Goal: Task Accomplishment & Management: Manage account settings

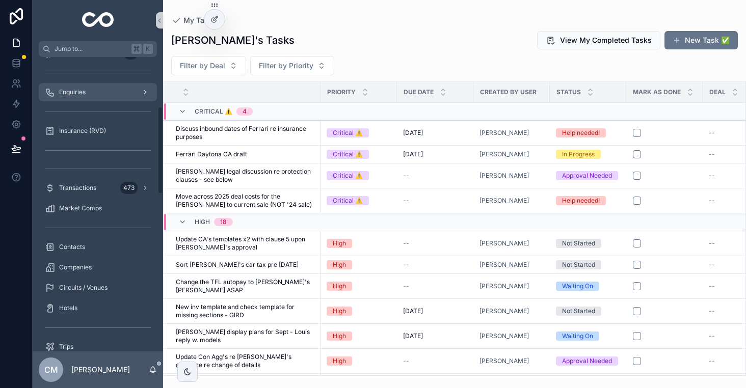
scroll to position [217, 0]
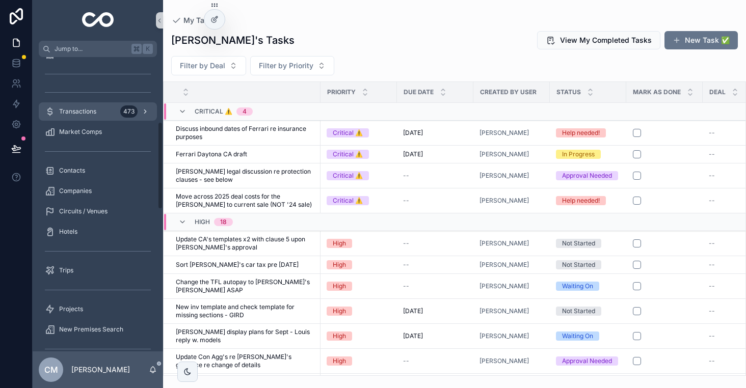
click at [80, 116] on div "Transactions 473" at bounding box center [98, 111] width 106 height 16
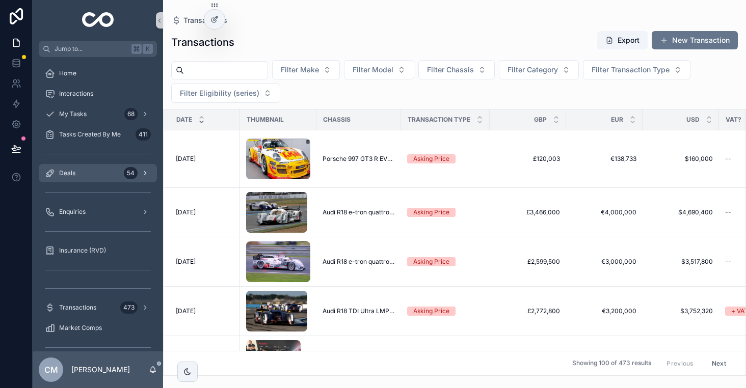
click at [74, 174] on span "Deals" at bounding box center [67, 173] width 16 height 8
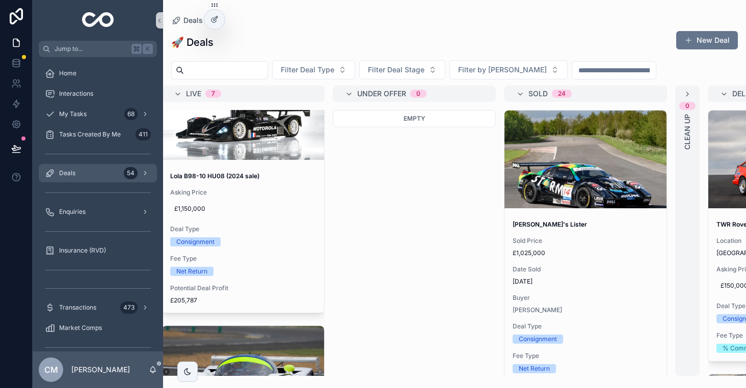
scroll to position [0, 372]
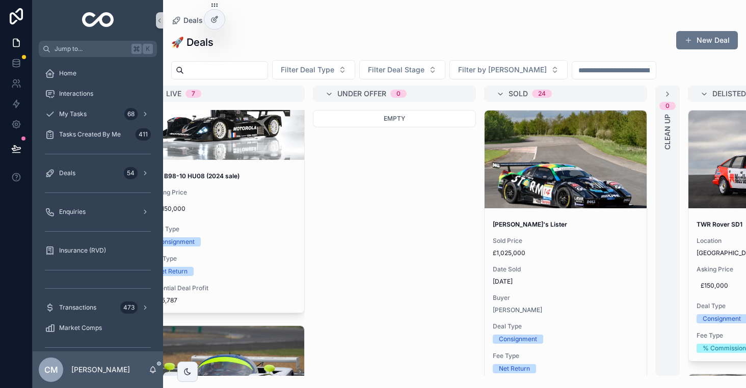
click at [593, 253] on span "£1,025,000" at bounding box center [566, 253] width 146 height 8
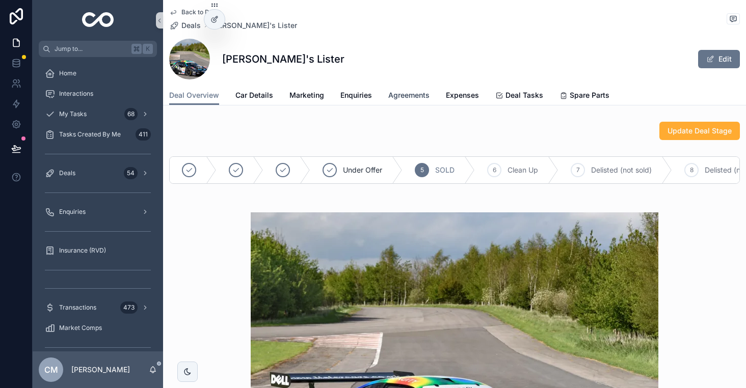
click at [407, 95] on span "Agreements" at bounding box center [408, 95] width 41 height 10
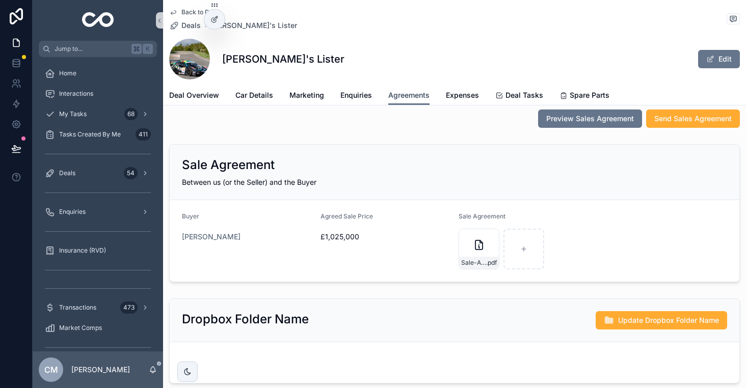
scroll to position [360, 0]
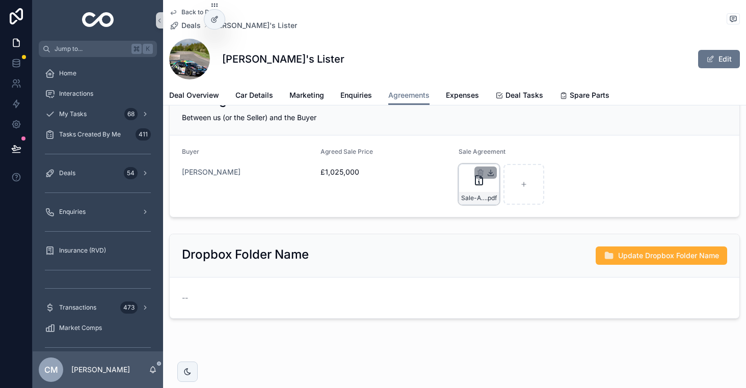
click at [494, 172] on icon "scrollable content" at bounding box center [490, 173] width 8 height 8
click at [90, 117] on div "My Tasks 68" at bounding box center [98, 114] width 106 height 16
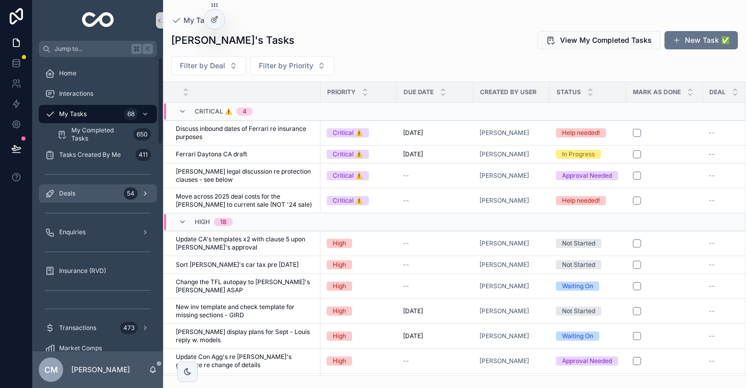
click at [97, 187] on div "Deals 54" at bounding box center [98, 193] width 106 height 16
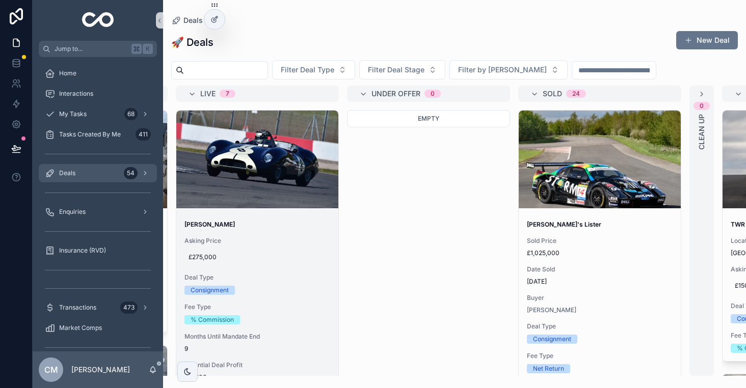
scroll to position [0, 341]
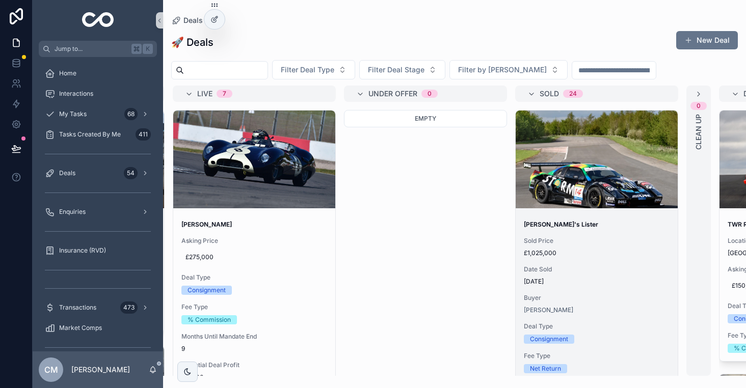
click at [579, 253] on span "£1,025,000" at bounding box center [597, 253] width 146 height 8
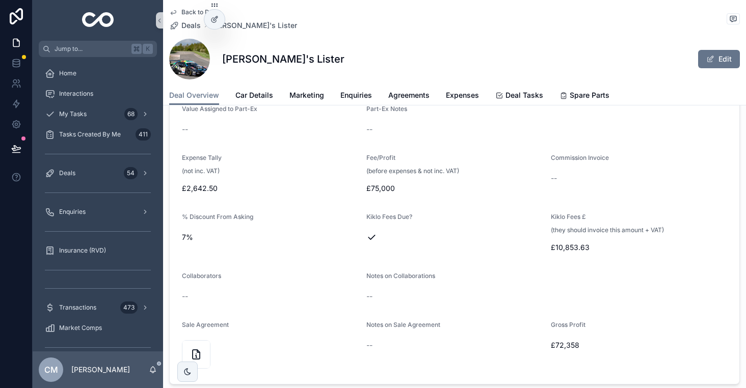
scroll to position [1138, 0]
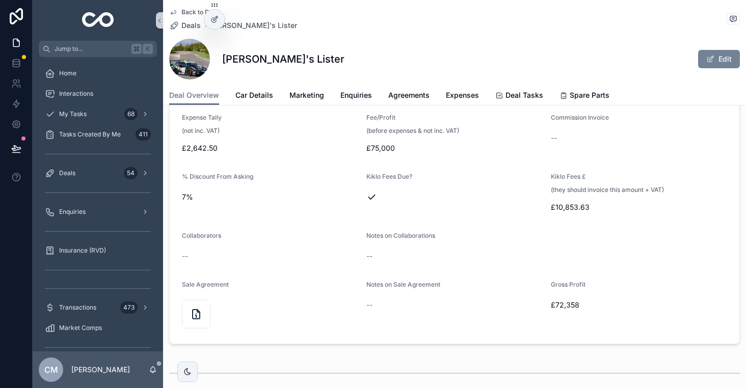
click at [719, 60] on button "Edit" at bounding box center [719, 59] width 42 height 18
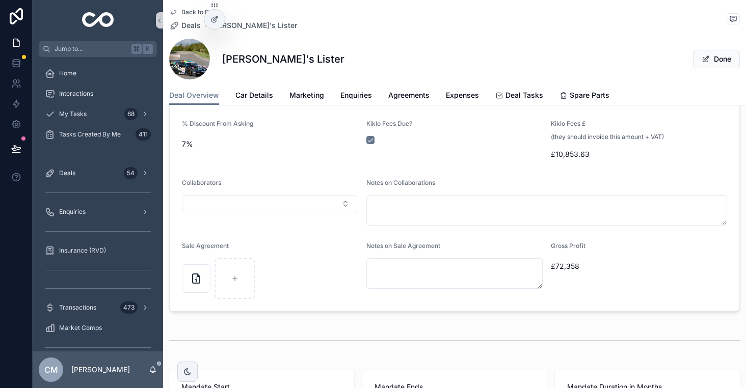
scroll to position [1238, 0]
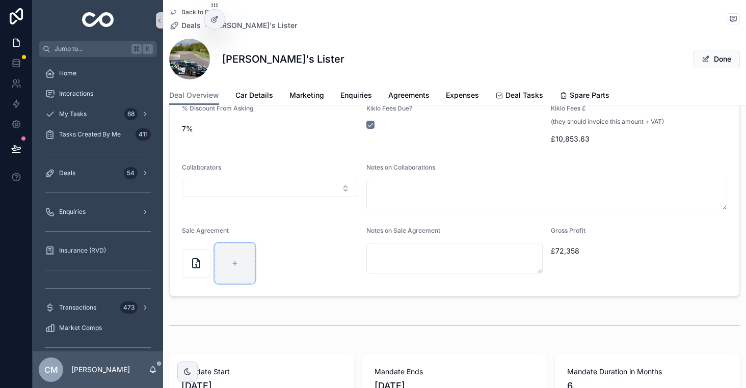
click at [235, 264] on icon "scrollable content" at bounding box center [235, 263] width 0 height 4
type input "**********"
click at [268, 221] on form "**********" at bounding box center [455, 74] width 570 height 443
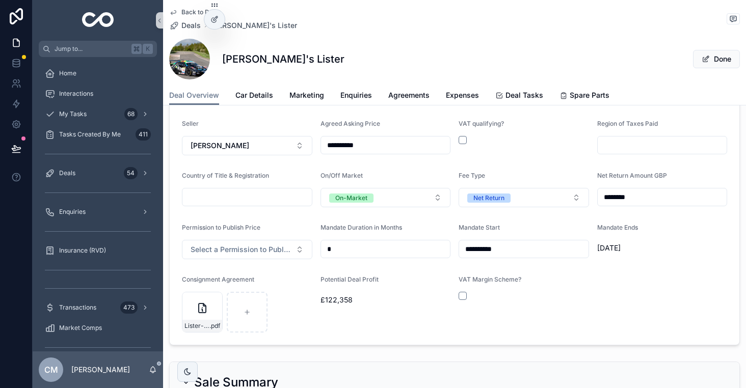
scroll to position [282, 0]
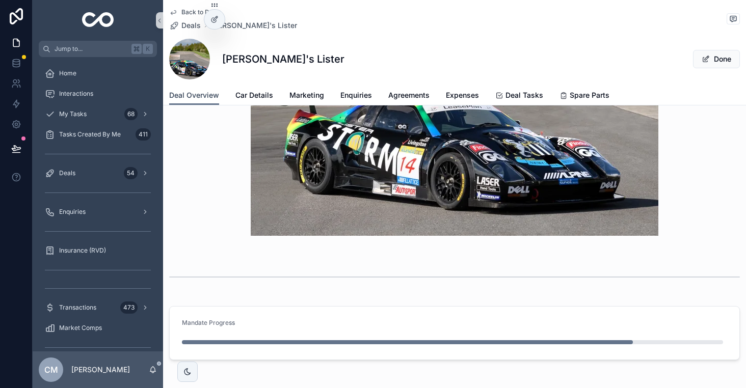
click at [204, 94] on span "Deal Overview" at bounding box center [194, 95] width 50 height 10
